Goal: Task Accomplishment & Management: Manage account settings

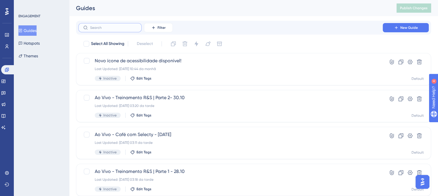
click at [117, 27] on input "text" at bounding box center [113, 28] width 47 height 4
type input "treina"
drag, startPoint x: 122, startPoint y: 23, endPoint x: 40, endPoint y: 26, distance: 82.1
click at [105, 27] on input "treina" at bounding box center [113, 28] width 47 height 4
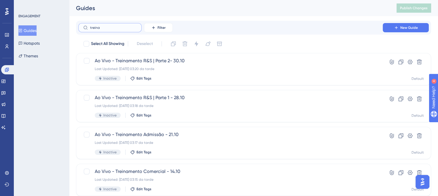
drag, startPoint x: 107, startPoint y: 27, endPoint x: 38, endPoint y: 28, distance: 69.6
type input "Café"
drag, startPoint x: 130, startPoint y: 29, endPoint x: 71, endPoint y: 28, distance: 58.7
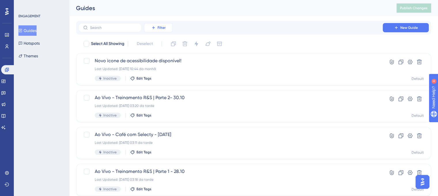
click at [158, 30] on span "Filter" at bounding box center [161, 27] width 8 height 5
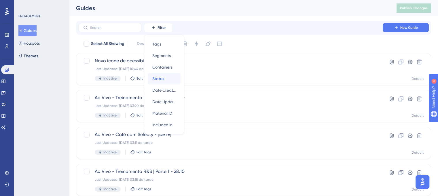
click at [162, 77] on span "Status" at bounding box center [158, 78] width 12 height 7
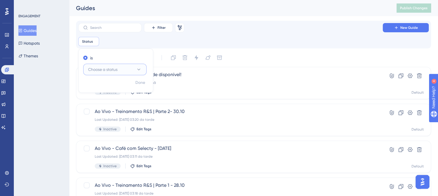
click at [100, 68] on span "Choose a status" at bounding box center [102, 69] width 29 height 7
click at [98, 85] on span "Active" at bounding box center [98, 86] width 12 height 7
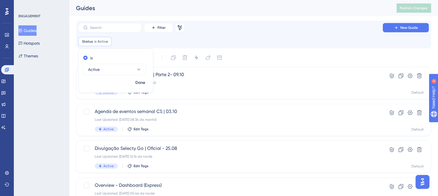
click at [278, 13] on div "Guides Publish Changes" at bounding box center [253, 8] width 369 height 16
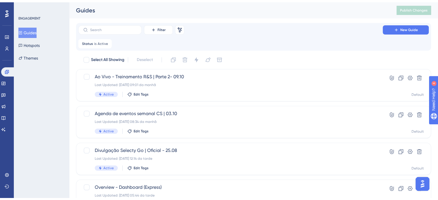
scroll to position [29, 0]
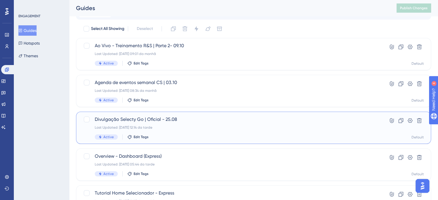
click at [140, 123] on div "Divulgação Selecty Go | Oficial - 25.08 Last Updated: [DATE] 12:14 da tarde Act…" at bounding box center [230, 128] width 271 height 24
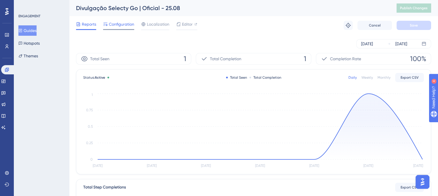
click at [123, 23] on span "Configuration" at bounding box center [121, 24] width 25 height 7
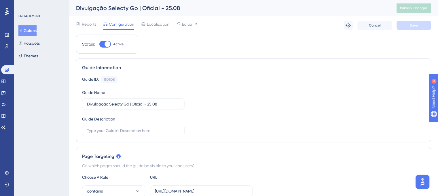
click at [99, 46] on div "Status: Active" at bounding box center [107, 44] width 50 height 7
click at [105, 46] on div at bounding box center [107, 44] width 6 height 6
click at [99, 44] on input "Active" at bounding box center [99, 44] width 0 height 0
checkbox input "false"
click at [411, 23] on span "Save" at bounding box center [414, 25] width 8 height 5
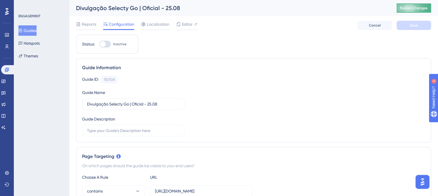
click at [412, 8] on span "Publish Changes" at bounding box center [414, 8] width 28 height 5
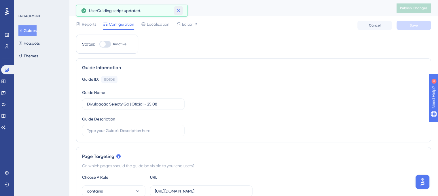
click at [182, 9] on button at bounding box center [178, 10] width 9 height 9
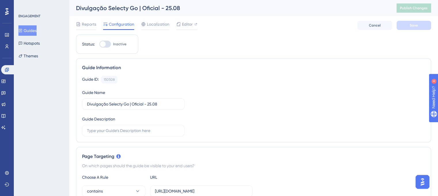
click at [27, 30] on button "Guides" at bounding box center [27, 30] width 18 height 10
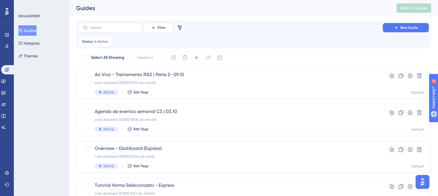
click at [30, 29] on button "Guides" at bounding box center [27, 30] width 18 height 10
